Goal: Check status: Check status

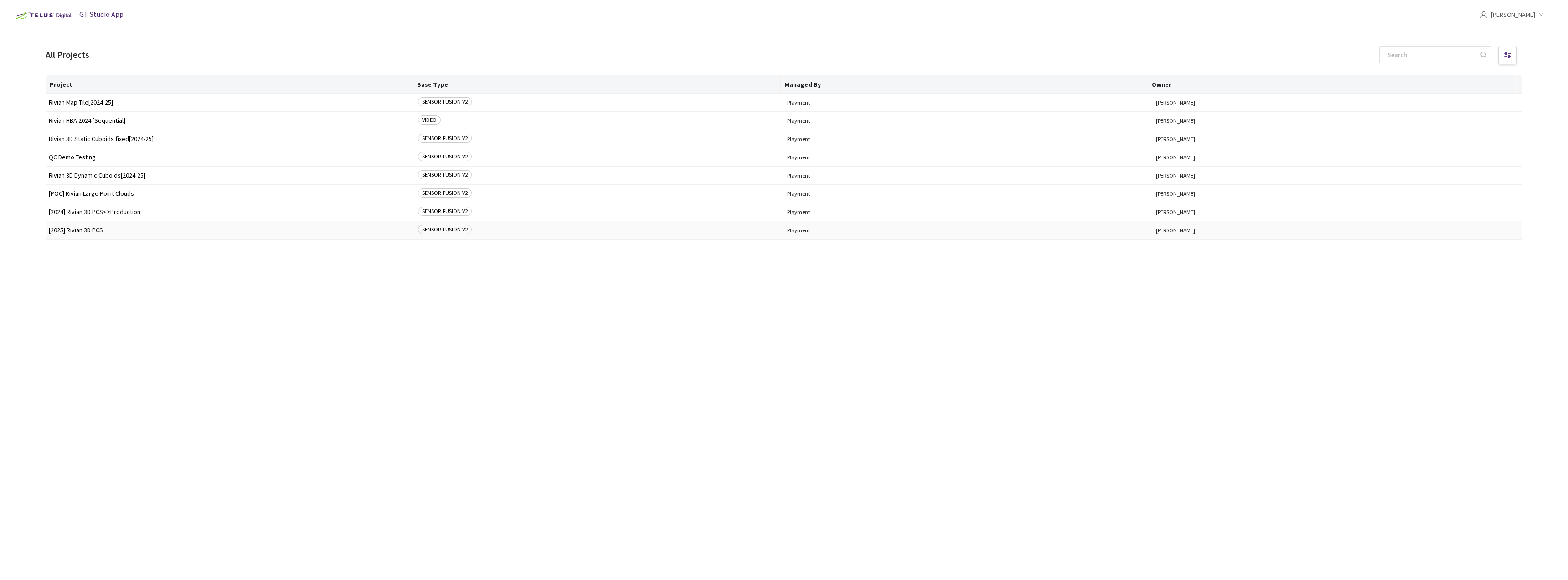
click at [128, 229] on span "[2025] Rivian 3D PCS" at bounding box center [230, 230] width 363 height 7
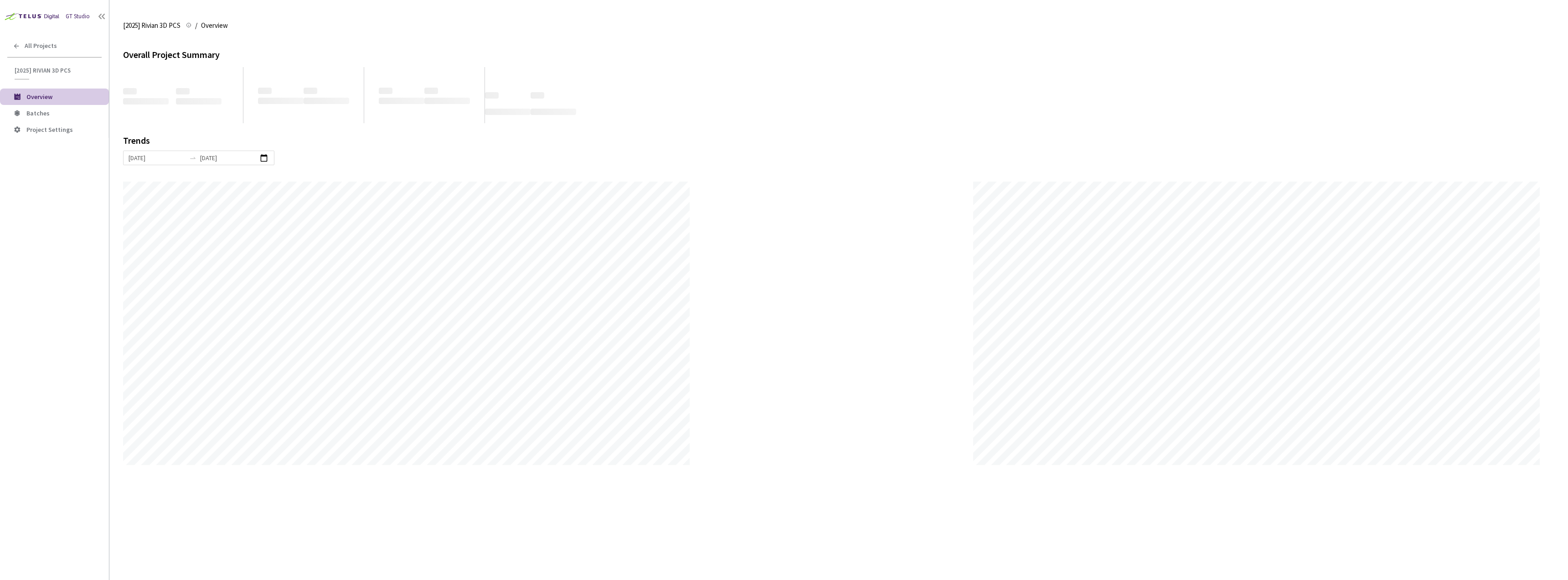
scroll to position [580, 1568]
click at [85, 114] on span "Batches" at bounding box center [64, 114] width 75 height 8
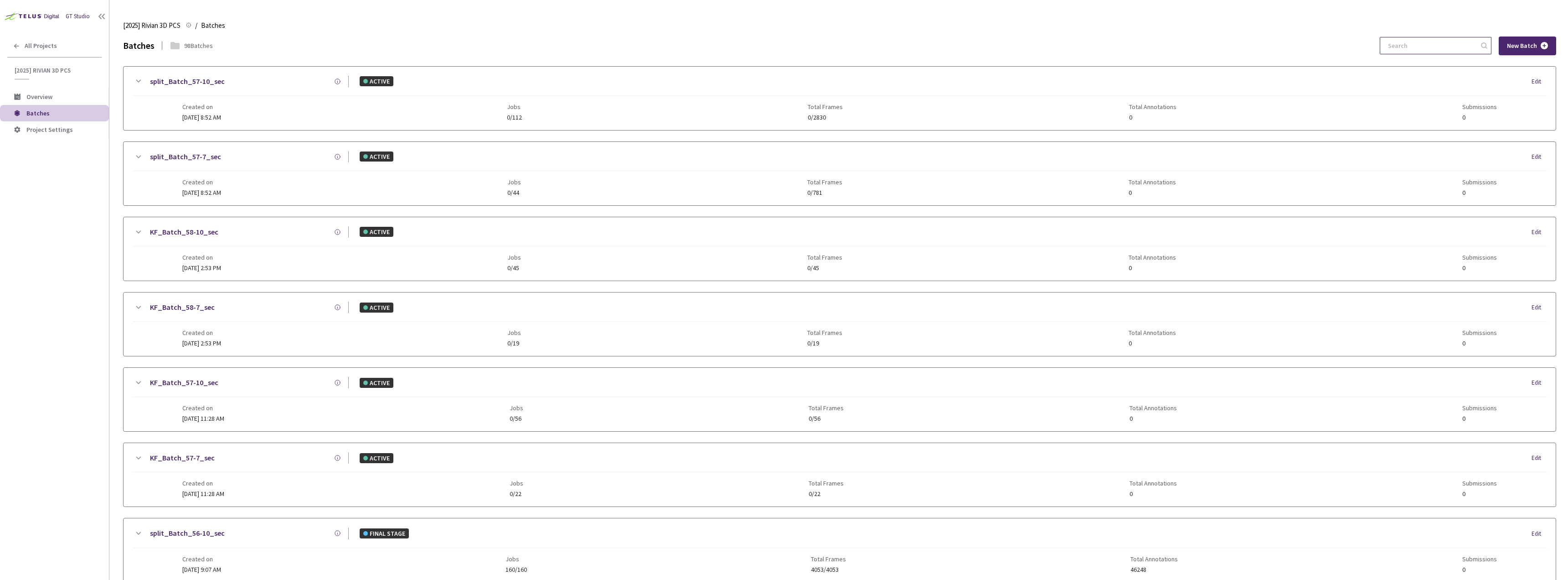
click at [1405, 49] on input at bounding box center [1430, 45] width 97 height 17
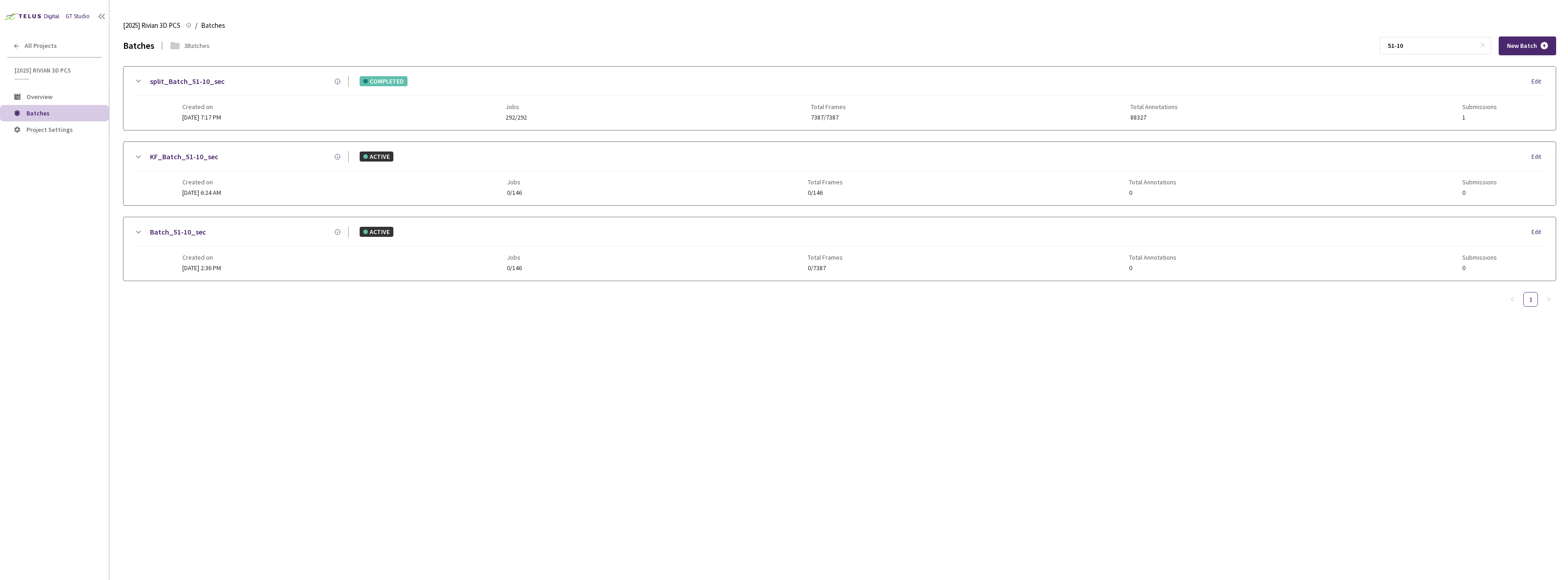
type input "51-10"
click at [200, 79] on link "split_Batch_51-10_sec" at bounding box center [188, 81] width 75 height 11
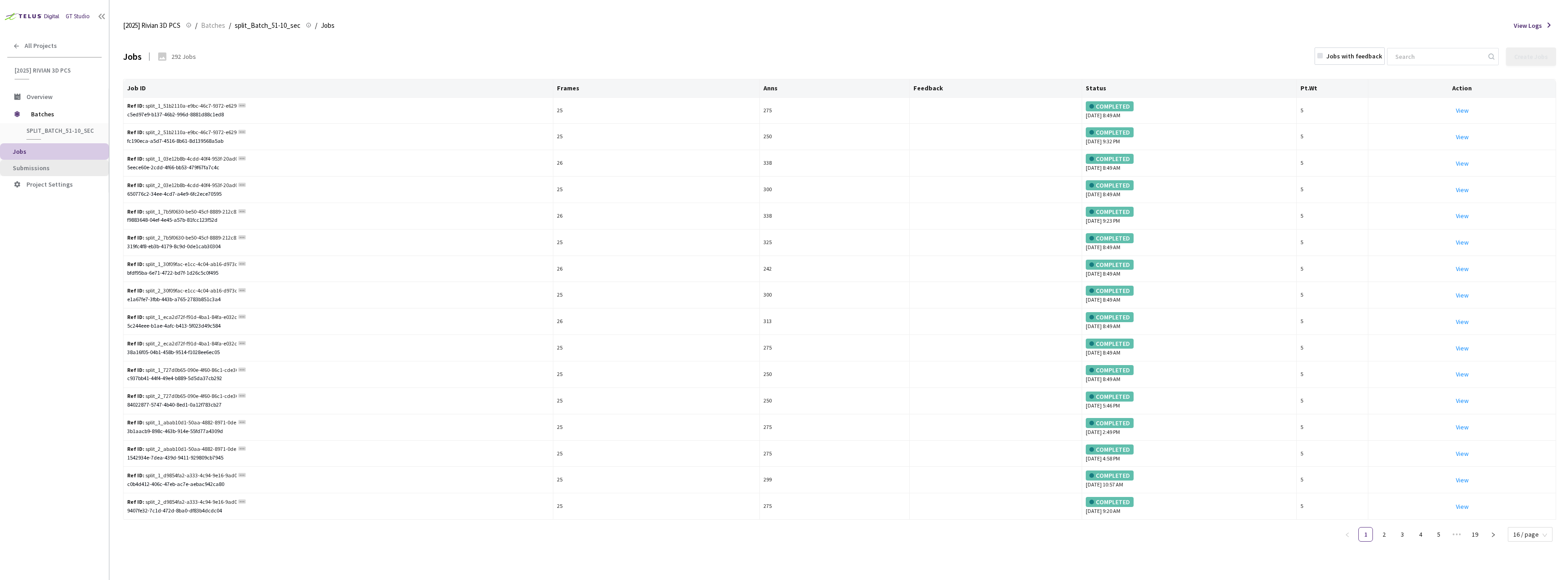
click at [39, 170] on span "Submissions" at bounding box center [31, 168] width 37 height 8
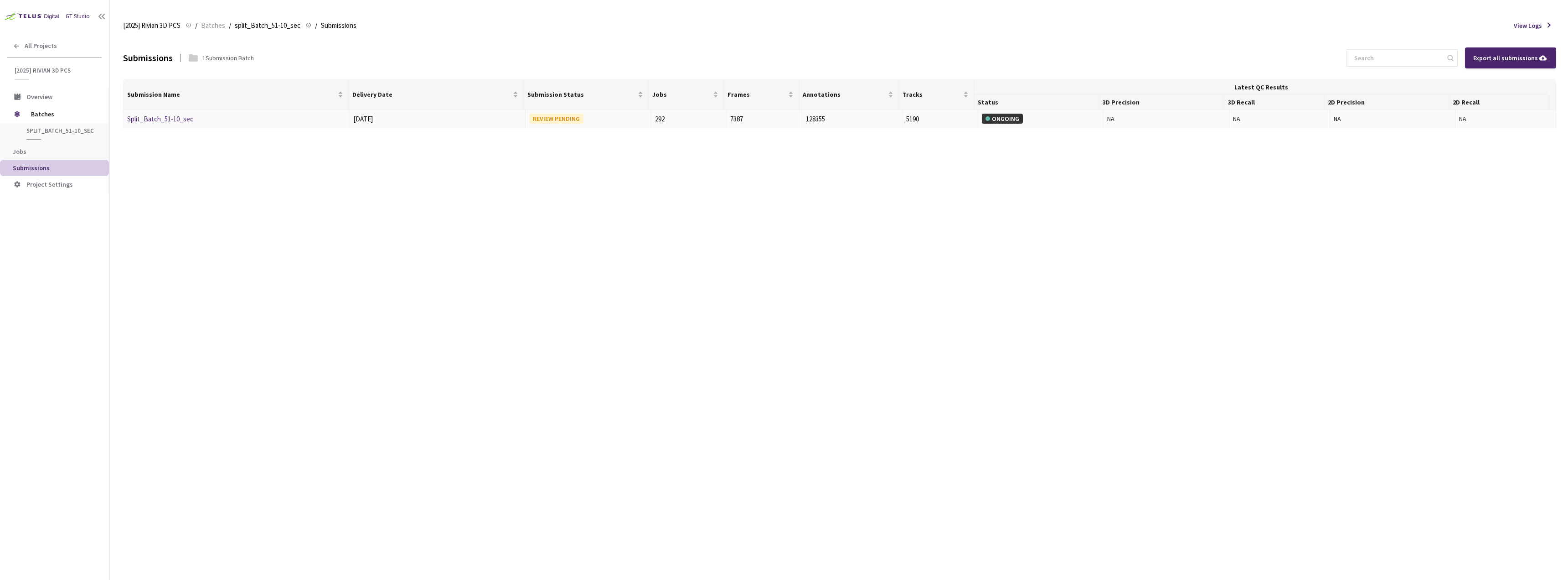
click at [156, 121] on link "Split_Batch_51-10_sec" at bounding box center [160, 118] width 66 height 9
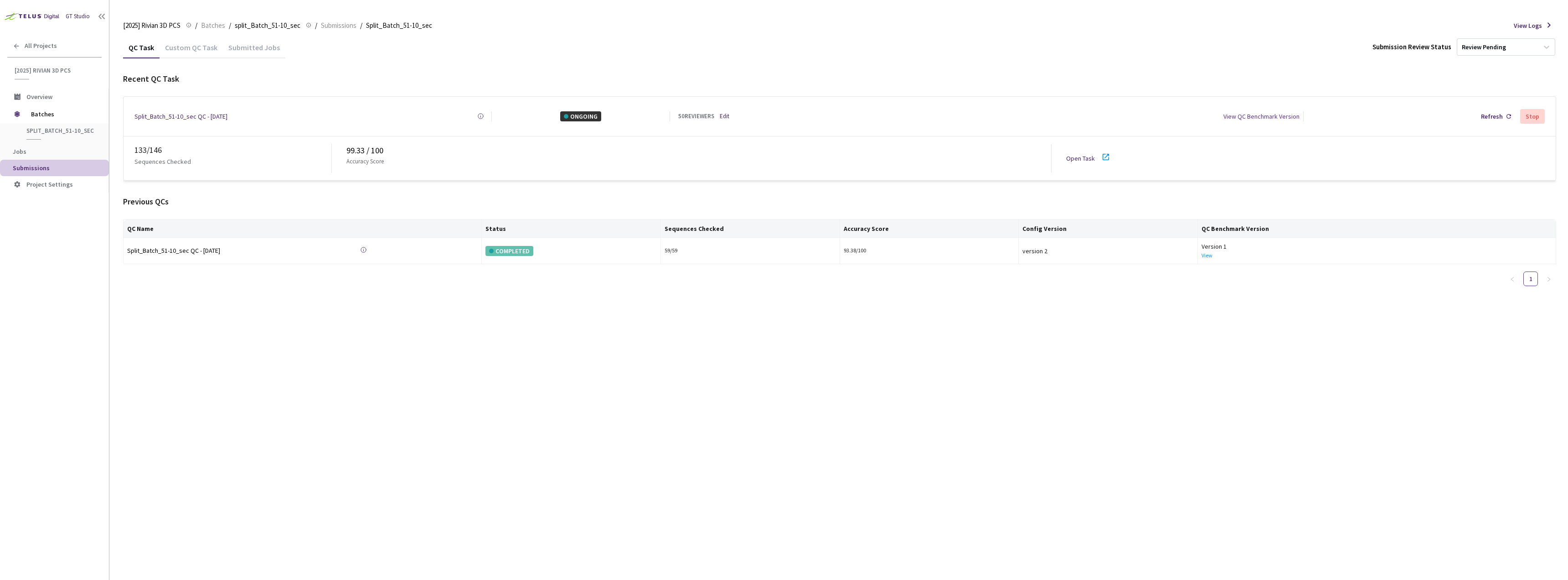
click at [1099, 156] on div "Open Task" at bounding box center [1083, 158] width 34 height 10
